Goal: Task Accomplishment & Management: Complete application form

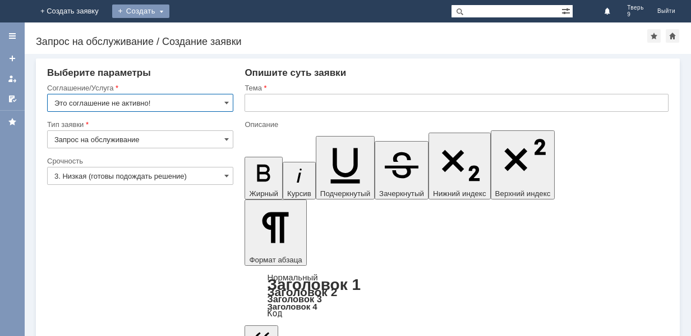
click at [170, 10] on div "Создать" at bounding box center [140, 10] width 57 height 13
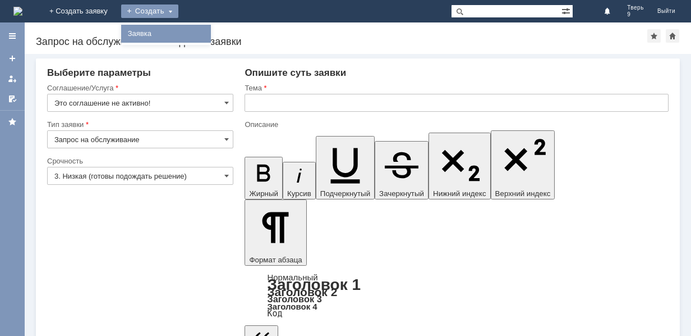
click at [209, 35] on link "Заявка" at bounding box center [165, 33] width 85 height 13
click at [222, 36] on div "Назад | Запрос на обслуживание / Создание заявки Запрос на обслуживание / Созда…" at bounding box center [358, 37] width 667 height 31
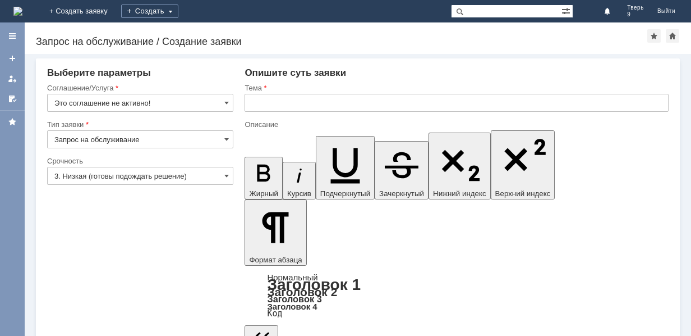
drag, startPoint x: 228, startPoint y: 101, endPoint x: 204, endPoint y: 109, distance: 26.1
click at [228, 102] on span at bounding box center [227, 102] width 4 height 9
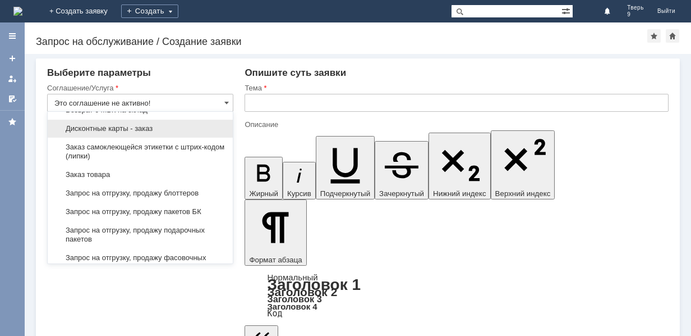
scroll to position [392, 0]
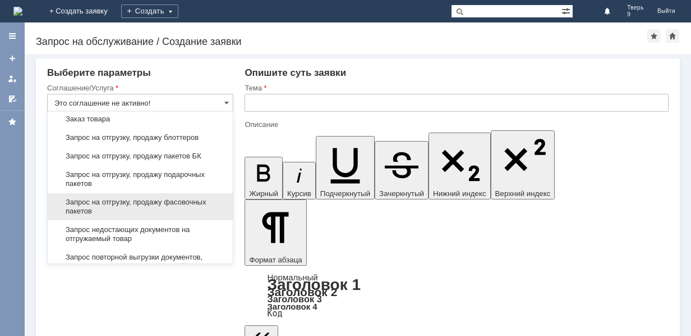
click at [182, 207] on span "Запрос на отгрузку, продажу фасовочных пакетов" at bounding box center [140, 207] width 172 height 18
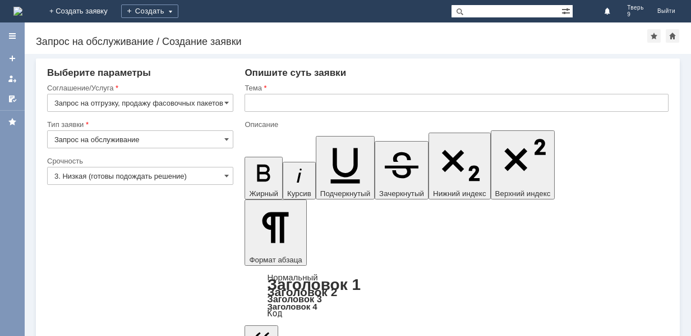
type input "Запрос на отгрузку, продажу фасовочных пакетов"
click at [292, 97] on input "text" at bounding box center [457, 103] width 424 height 18
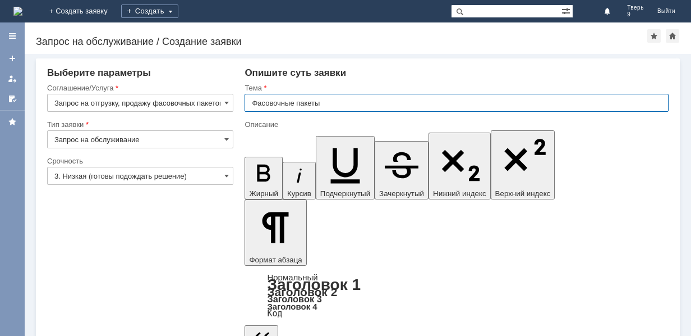
type input "Фасовочные пакеты"
